Goal: Task Accomplishment & Management: Manage account settings

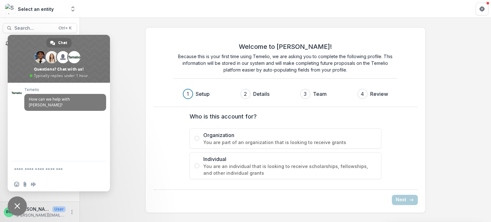
click at [23, 204] on span "Close chat" at bounding box center [17, 205] width 19 height 19
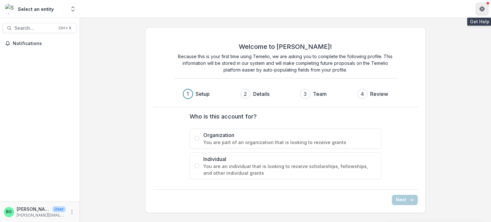
click at [482, 9] on icon "Get Help" at bounding box center [481, 8] width 5 height 5
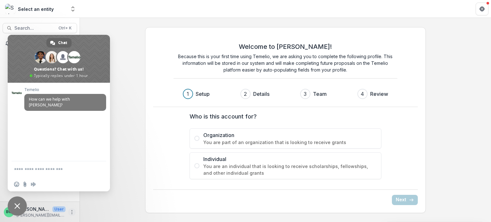
click at [73, 214] on icon "More" at bounding box center [71, 212] width 5 height 5
click at [103, 211] on button "Logout" at bounding box center [114, 209] width 68 height 11
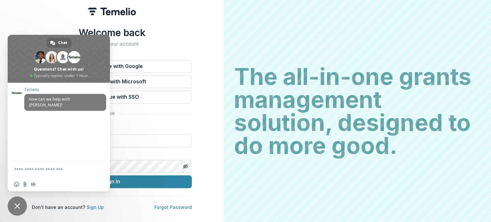
click at [214, 115] on div "Welcome back Sign into your account Continue with Google Continue with Microsof…" at bounding box center [112, 111] width 224 height 222
click at [186, 48] on div "Welcome back Sign into your account Continue with Google Continue with Microsof…" at bounding box center [112, 118] width 160 height 183
click at [16, 209] on span "Close chat" at bounding box center [17, 205] width 19 height 19
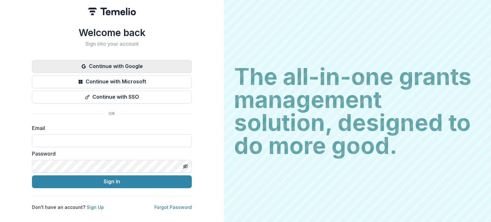
click at [134, 70] on button "Continue with Google" at bounding box center [112, 66] width 160 height 13
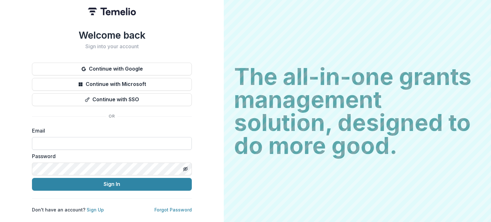
click at [86, 144] on input at bounding box center [112, 143] width 160 height 13
click at [70, 143] on input "**********" at bounding box center [112, 143] width 160 height 13
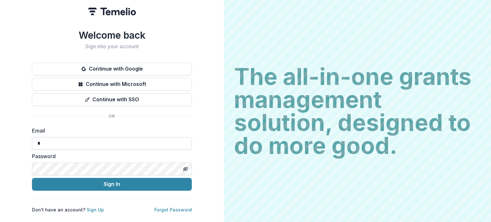
type input "**********"
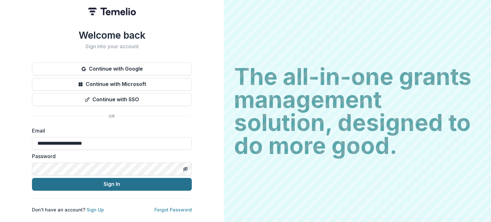
click at [87, 184] on button "Sign In" at bounding box center [112, 184] width 160 height 13
